Goal: Information Seeking & Learning: Learn about a topic

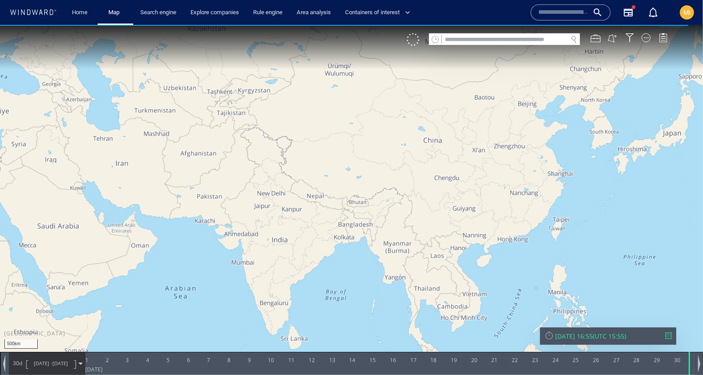
click at [454, 39] on input "text" at bounding box center [505, 39] width 126 height 12
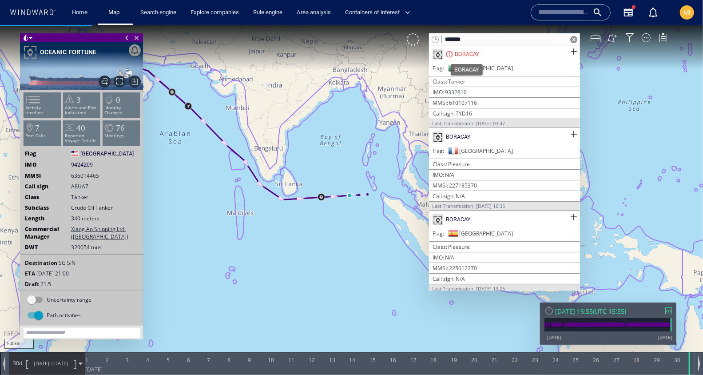
type input "*******"
click at [468, 50] on div "BORACAY" at bounding box center [467, 54] width 25 height 8
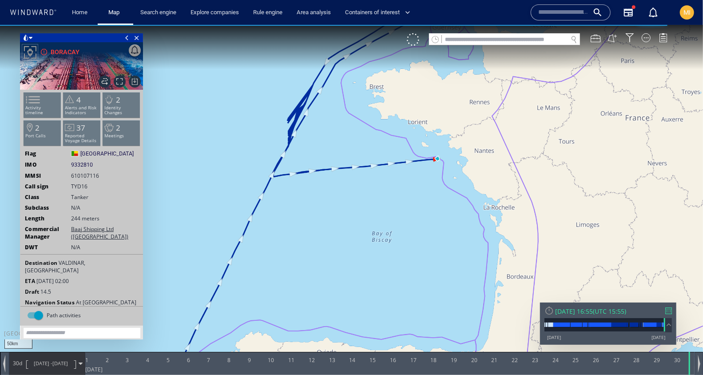
drag, startPoint x: 424, startPoint y: 182, endPoint x: 375, endPoint y: 218, distance: 60.4
click at [376, 215] on canvas "Map" at bounding box center [351, 194] width 703 height 341
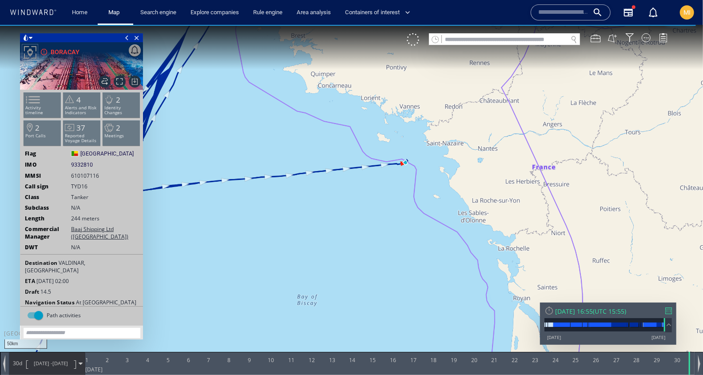
drag, startPoint x: 374, startPoint y: 203, endPoint x: 383, endPoint y: 242, distance: 40.0
click at [383, 242] on canvas "Map" at bounding box center [351, 194] width 703 height 341
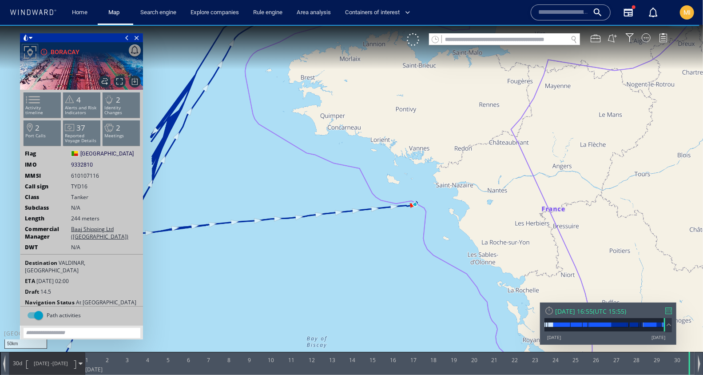
drag, startPoint x: 383, startPoint y: 242, endPoint x: 391, endPoint y: 246, distance: 9.2
click at [389, 245] on canvas "Map" at bounding box center [351, 194] width 703 height 341
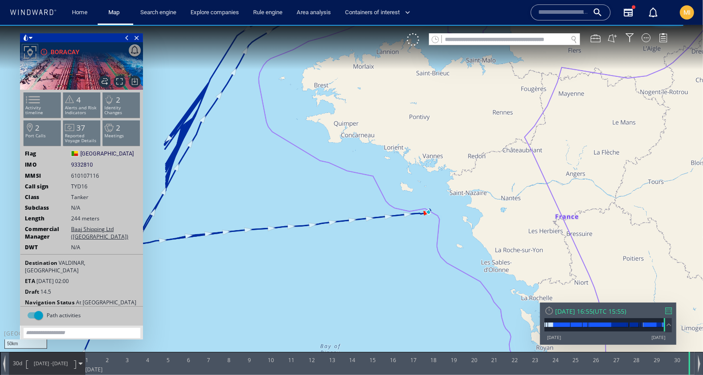
drag, startPoint x: 394, startPoint y: 234, endPoint x: 422, endPoint y: 234, distance: 28.4
click at [422, 234] on canvas "Map" at bounding box center [351, 194] width 703 height 341
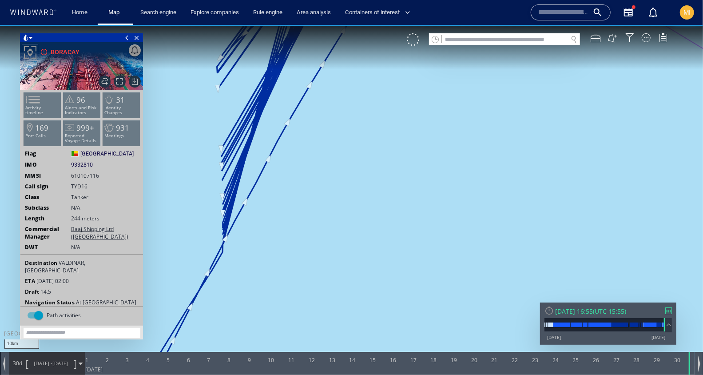
click at [242, 250] on canvas "Map" at bounding box center [351, 194] width 703 height 341
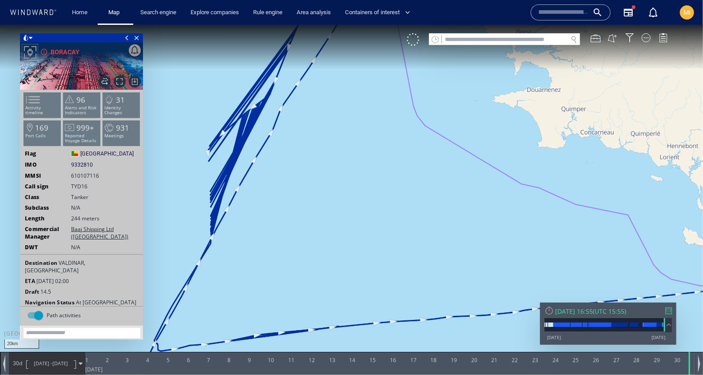
drag, startPoint x: 303, startPoint y: 250, endPoint x: 260, endPoint y: 202, distance: 64.4
click at [260, 202] on canvas "Map" at bounding box center [351, 194] width 703 height 341
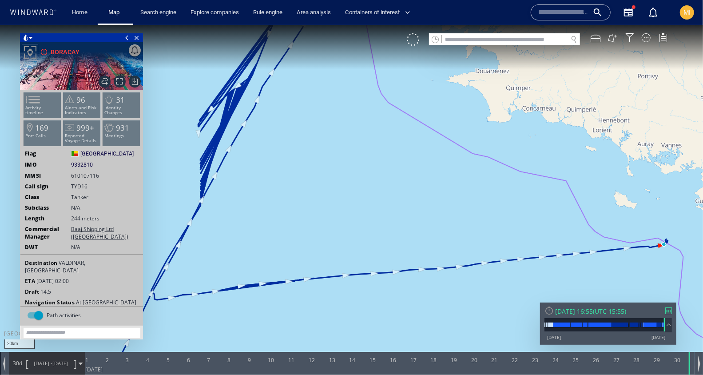
drag, startPoint x: 475, startPoint y: 226, endPoint x: 361, endPoint y: 218, distance: 114.8
click at [362, 217] on canvas "Map" at bounding box center [351, 194] width 703 height 341
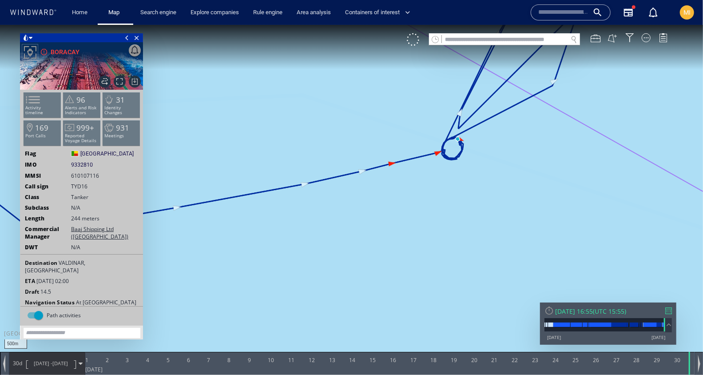
drag, startPoint x: 493, startPoint y: 147, endPoint x: 472, endPoint y: 239, distance: 93.9
click at [472, 236] on canvas "Map" at bounding box center [351, 194] width 703 height 341
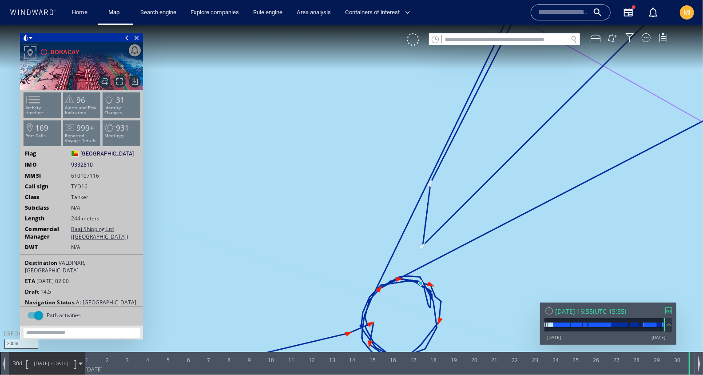
drag, startPoint x: 414, startPoint y: 303, endPoint x: 414, endPoint y: 244, distance: 59.1
click at [414, 244] on canvas "Map" at bounding box center [351, 194] width 703 height 341
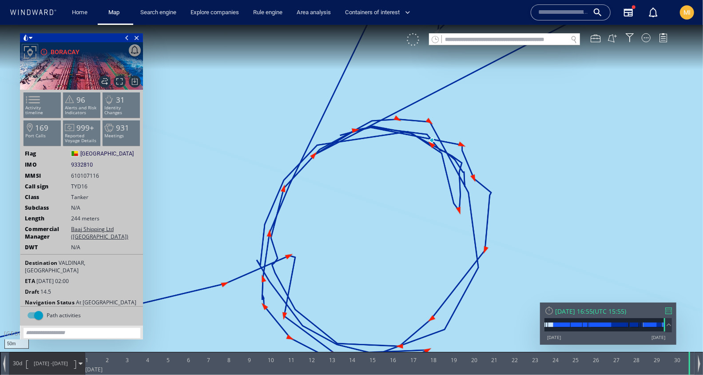
click at [416, 39] on div at bounding box center [413, 39] width 12 height 12
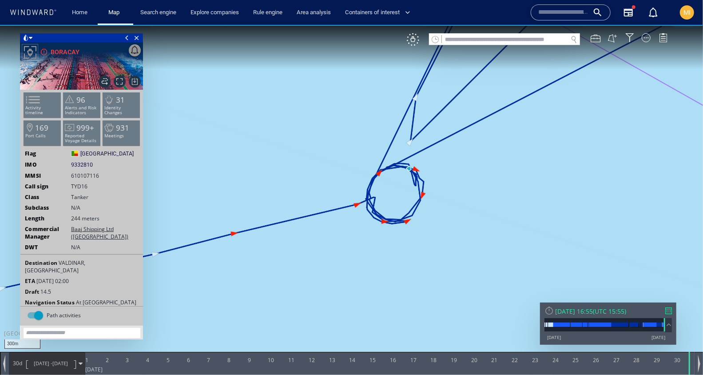
drag, startPoint x: 370, startPoint y: 170, endPoint x: 369, endPoint y: 118, distance: 51.5
click at [369, 119] on canvas "Map" at bounding box center [351, 194] width 703 height 341
